Goal: Transaction & Acquisition: Register for event/course

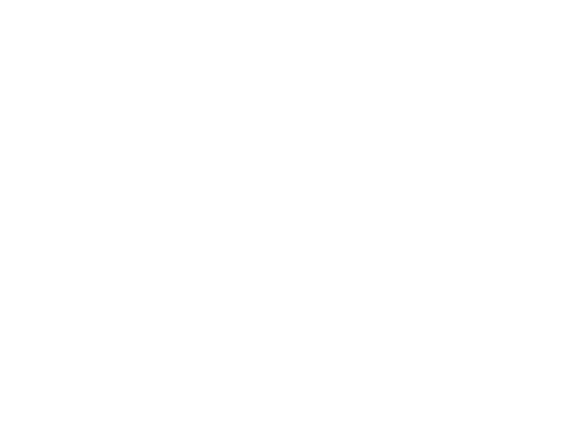
click at [111, 61] on input "email" at bounding box center [288, 51] width 558 height 20
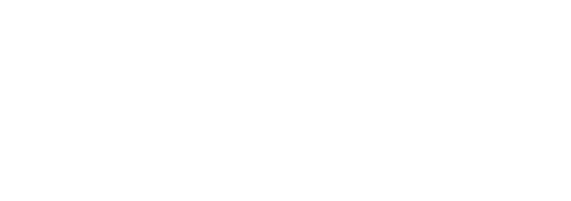
type input "[PERSON_NAME][EMAIL_ADDRESS][DOMAIN_NAME]"
click at [325, 89] on span "Volgende" at bounding box center [285, 76] width 551 height 25
click at [415, 148] on span "button" at bounding box center [285, 141] width 551 height 25
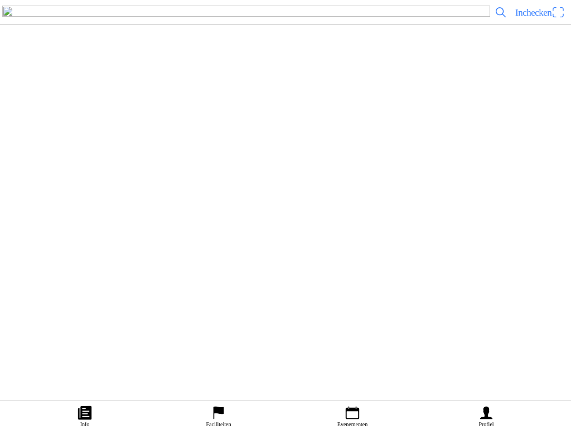
click at [138, 137] on ion-label "Bestellingen" at bounding box center [280, 131] width 542 height 11
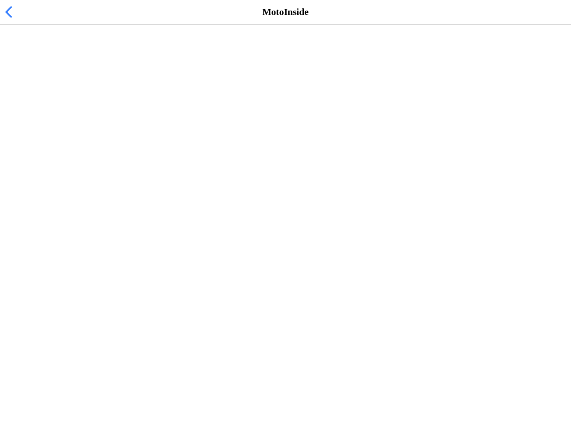
scroll to position [184, 0]
click at [8, 16] on span "button" at bounding box center [8, 11] width 12 height 17
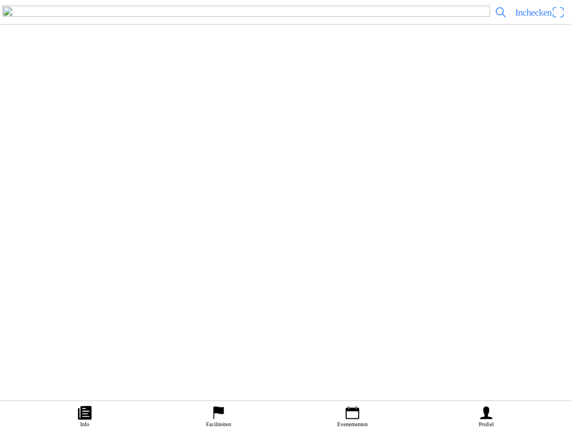
click at [354, 415] on icon "calendar" at bounding box center [352, 412] width 17 height 17
click at [40, 160] on img at bounding box center [24, 144] width 31 height 31
click at [53, 233] on span "Ticket kopen" at bounding box center [30, 225] width 45 height 15
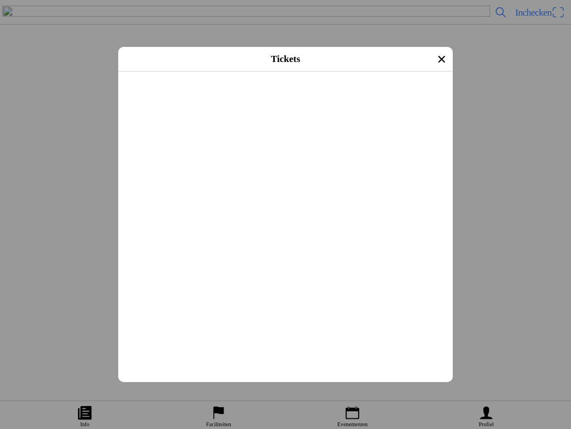
scroll to position [149, 0]
click at [436, 196] on button "button" at bounding box center [290, 181] width 326 height 29
click at [372, 334] on span "Afrekenen" at bounding box center [285, 321] width 315 height 25
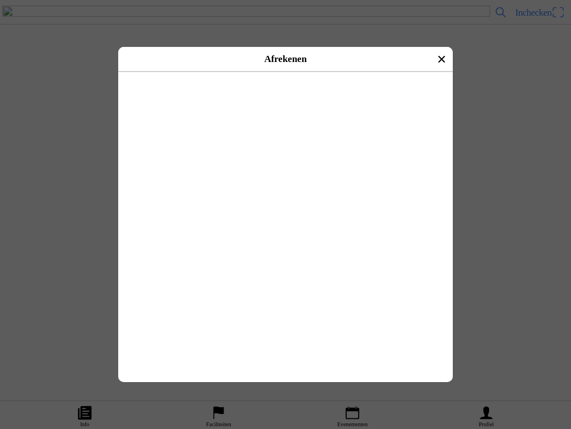
click at [435, 63] on icon "close" at bounding box center [442, 59] width 18 height 18
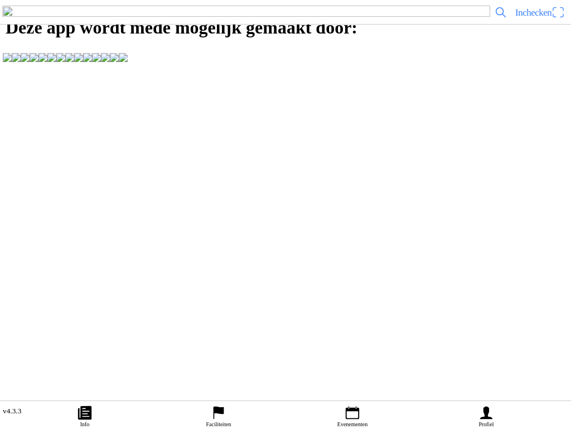
click at [344, 405] on link "Evenementen" at bounding box center [353, 415] width 134 height 28
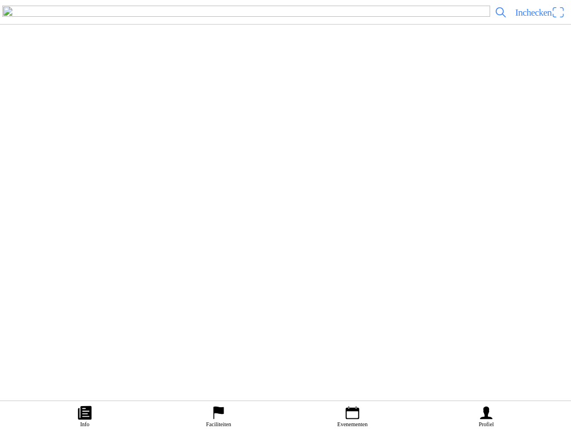
click at [40, 160] on img at bounding box center [24, 144] width 31 height 31
click at [53, 233] on span "Ticket kopen" at bounding box center [30, 225] width 45 height 15
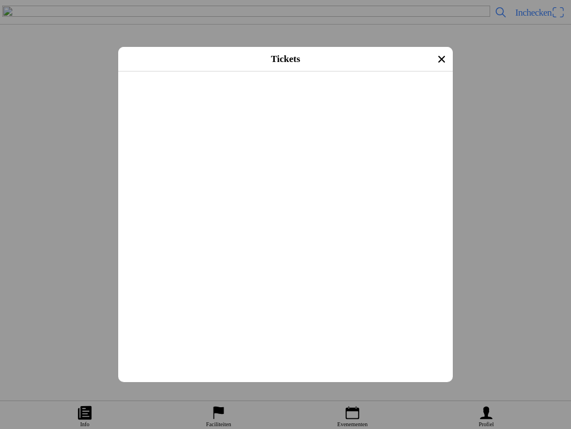
scroll to position [149, 0]
